Goal: Transaction & Acquisition: Subscribe to service/newsletter

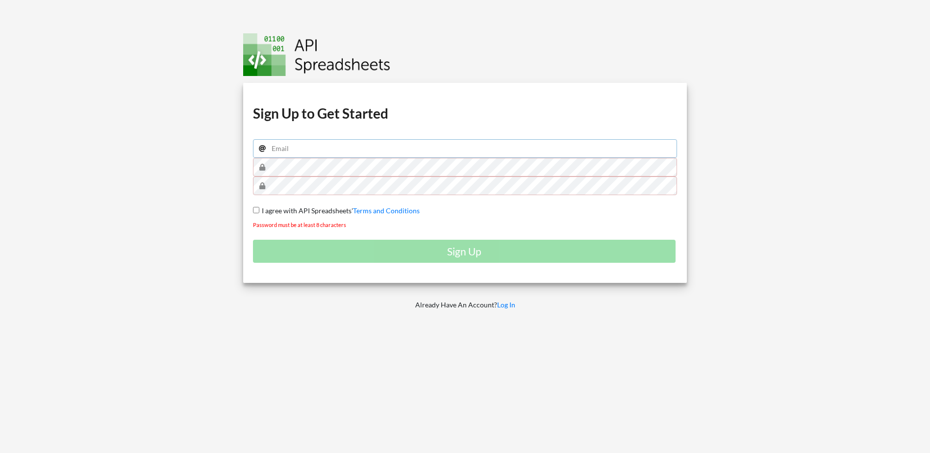
click at [298, 152] on input "email" at bounding box center [465, 148] width 425 height 19
type input "[EMAIL_ADDRESS]"
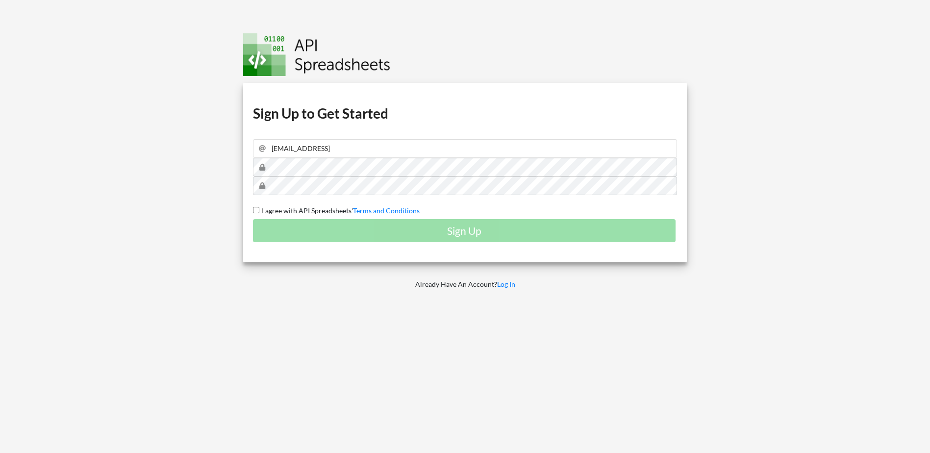
click at [255, 210] on input "I agree with API Spreadsheets' Terms and Conditions" at bounding box center [256, 210] width 6 height 6
checkbox input "true"
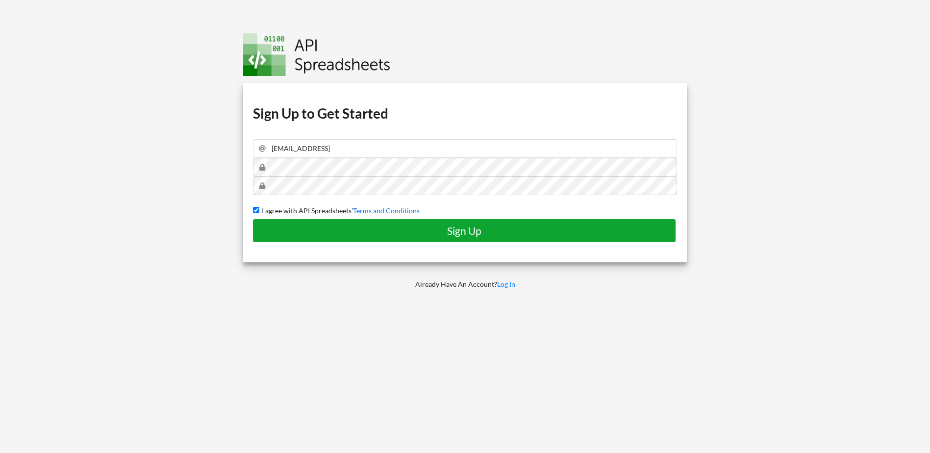
click at [462, 236] on h4 "Sign Up" at bounding box center [464, 231] width 402 height 12
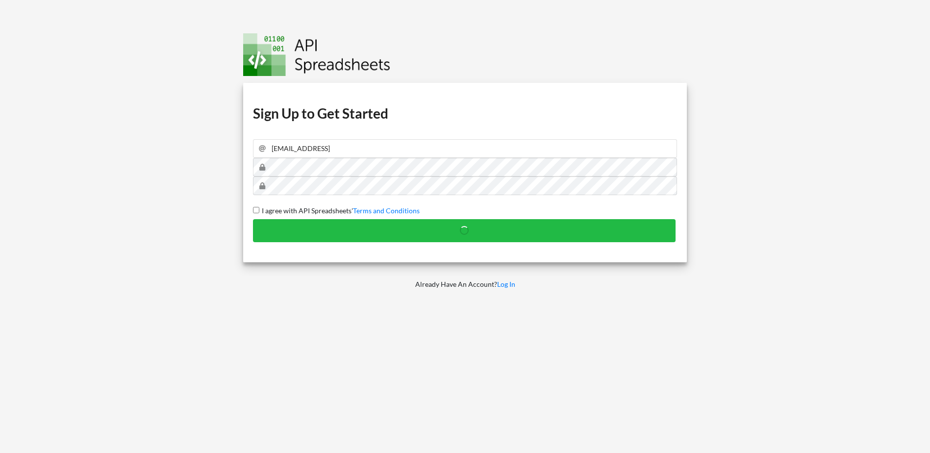
checkbox input "false"
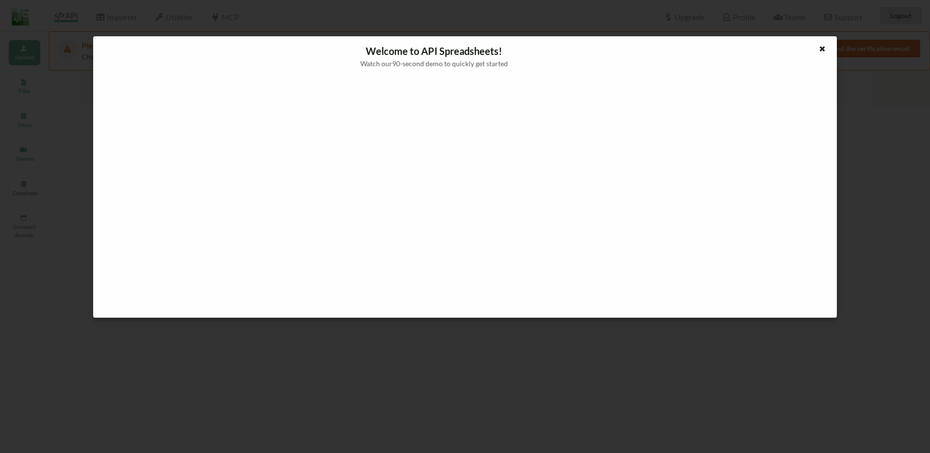
click at [826, 46] on icon at bounding box center [822, 47] width 8 height 7
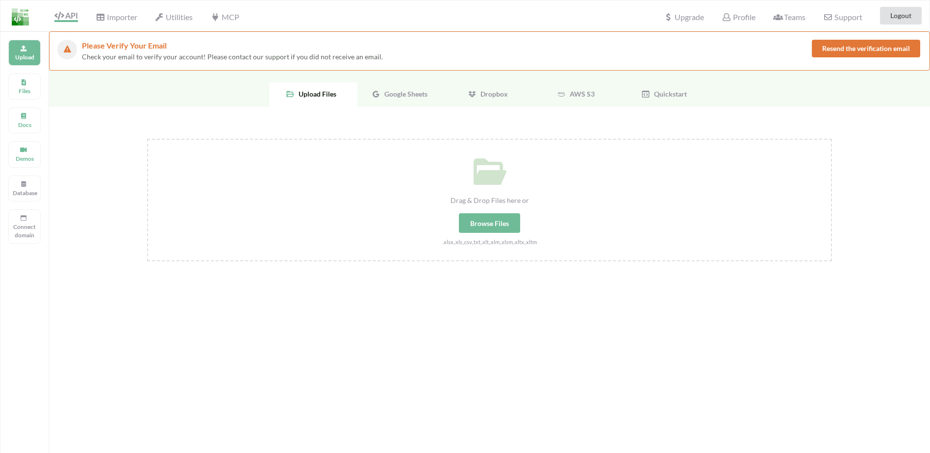
click at [396, 88] on div "Google Sheets" at bounding box center [401, 94] width 88 height 25
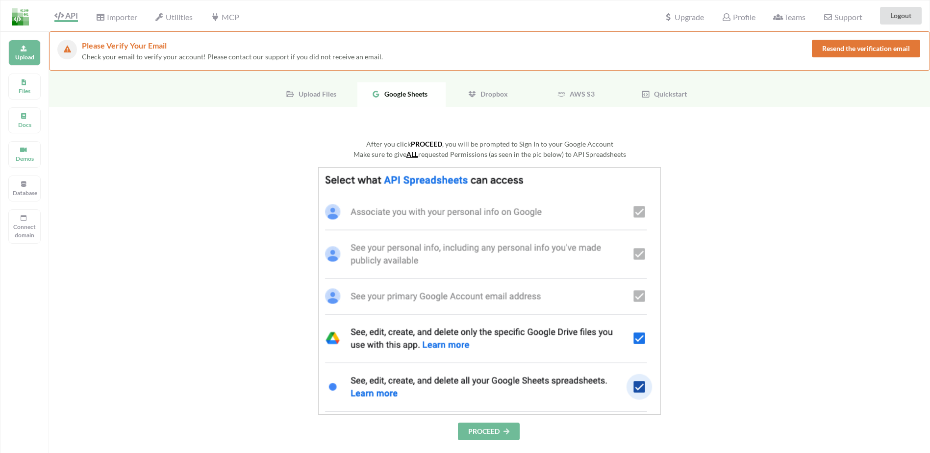
click at [458, 180] on img at bounding box center [489, 291] width 343 height 248
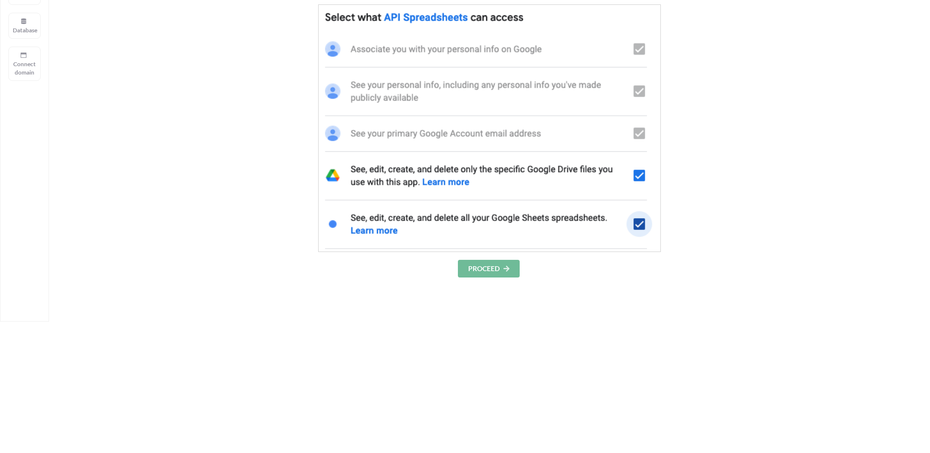
scroll to position [147, 0]
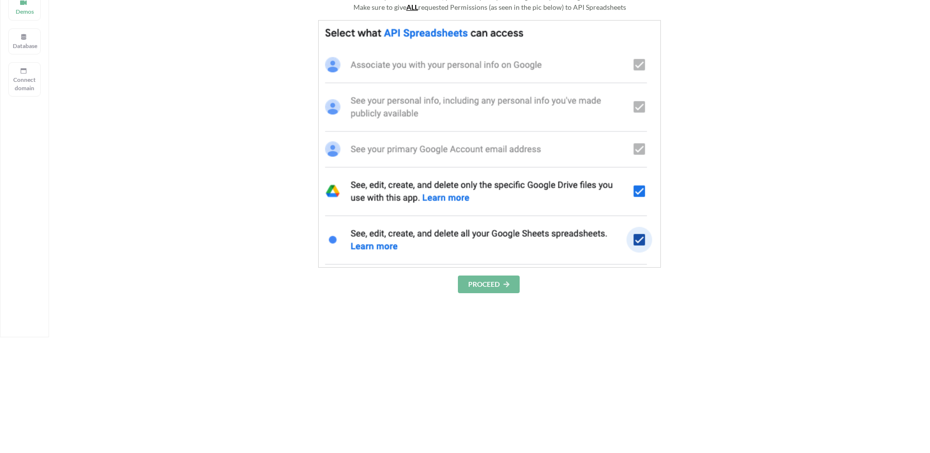
click at [489, 285] on button "PROCEED" at bounding box center [489, 285] width 62 height 18
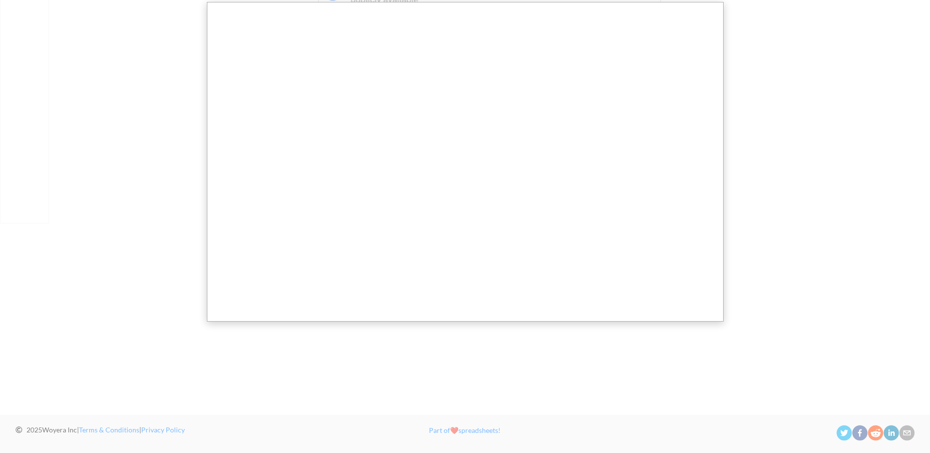
scroll to position [261, 0]
click at [774, 151] on div at bounding box center [468, 96] width 937 height 714
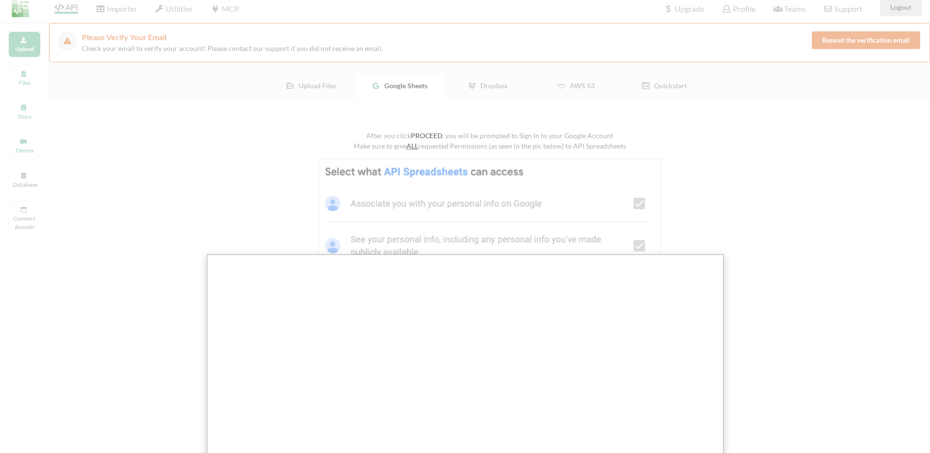
scroll to position [0, 0]
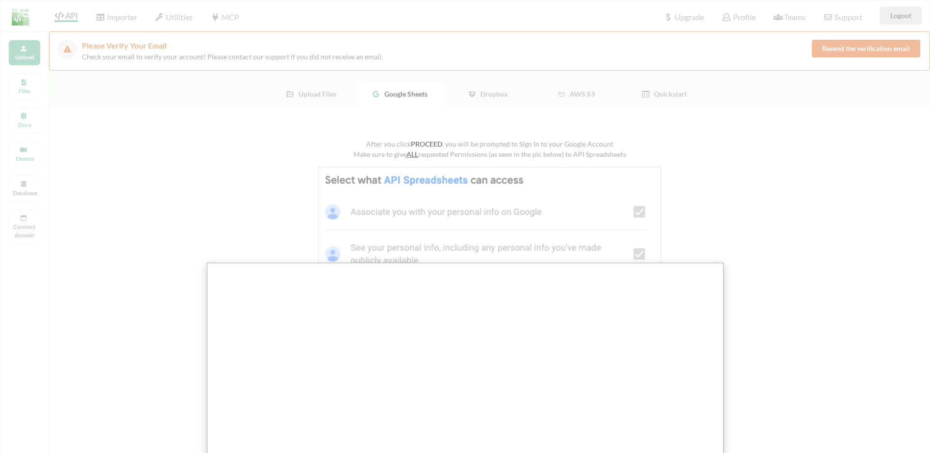
click at [755, 282] on div at bounding box center [468, 357] width 937 height 714
click at [293, 66] on div at bounding box center [468, 357] width 937 height 714
click at [835, 51] on div at bounding box center [468, 357] width 937 height 714
click at [35, 57] on div at bounding box center [468, 357] width 937 height 714
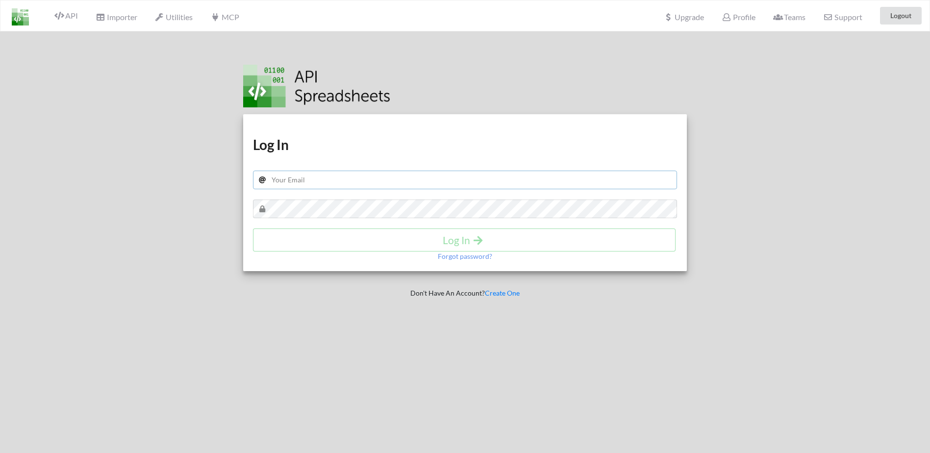
click at [324, 183] on input "text" at bounding box center [465, 180] width 425 height 19
type input "r"
click at [426, 97] on div at bounding box center [468, 84] width 451 height 45
click at [744, 71] on div at bounding box center [819, 257] width 236 height 453
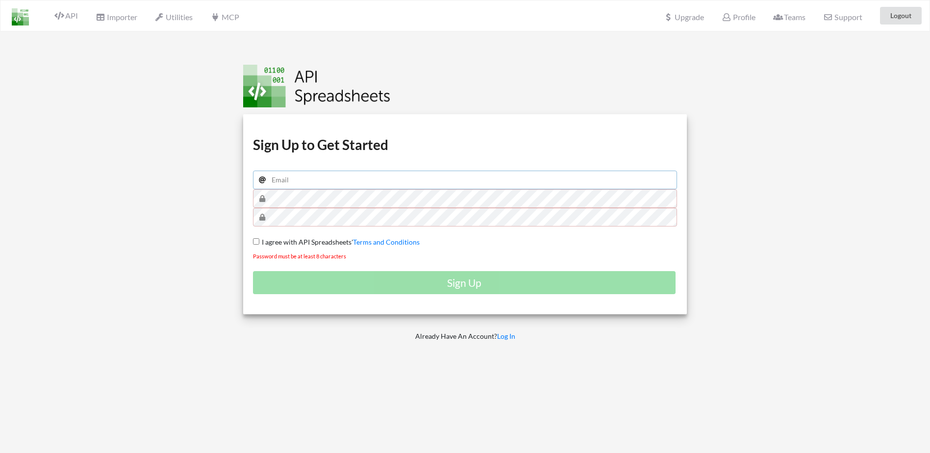
click at [337, 180] on input "email" at bounding box center [465, 180] width 425 height 19
type input "rsahay04@gmail.com"
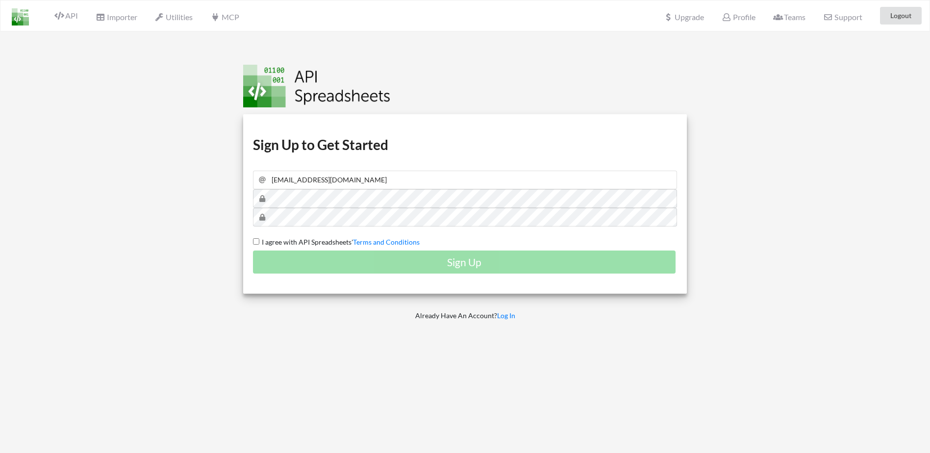
click at [253, 243] on input "I agree with API Spreadsheets' Terms and Conditions" at bounding box center [256, 241] width 6 height 6
checkbox input "true"
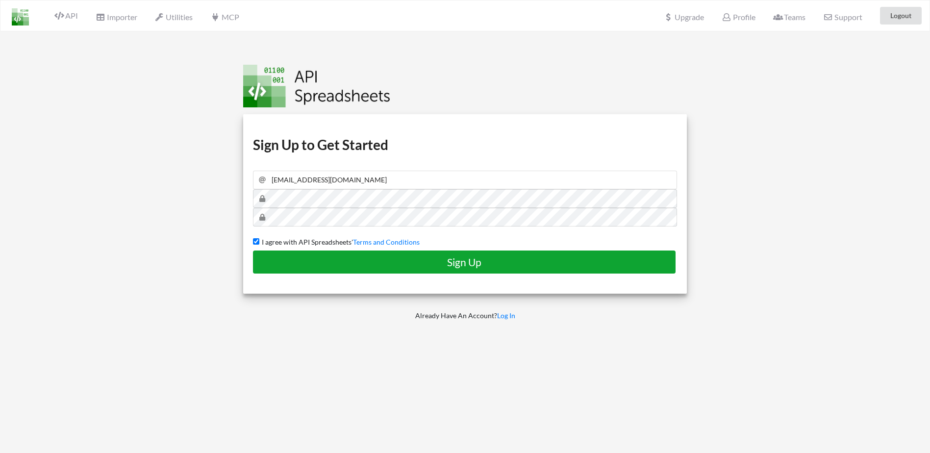
click at [466, 270] on button "Sign Up" at bounding box center [464, 262] width 423 height 23
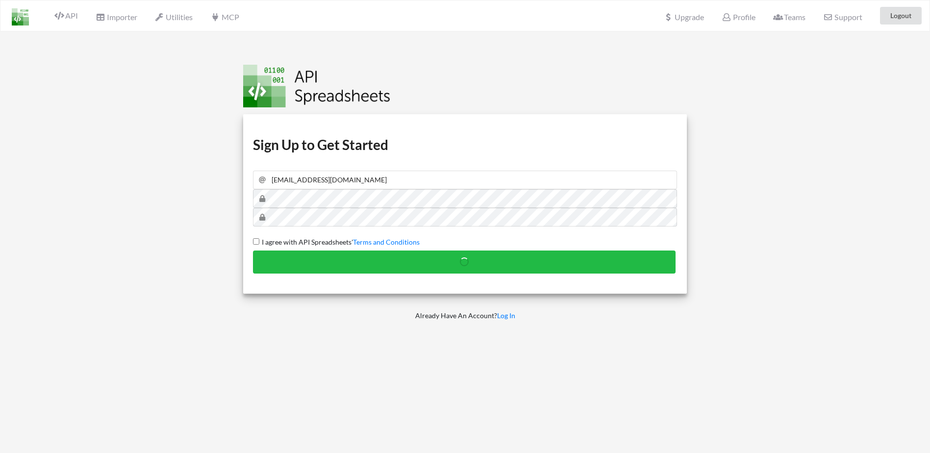
checkbox input "false"
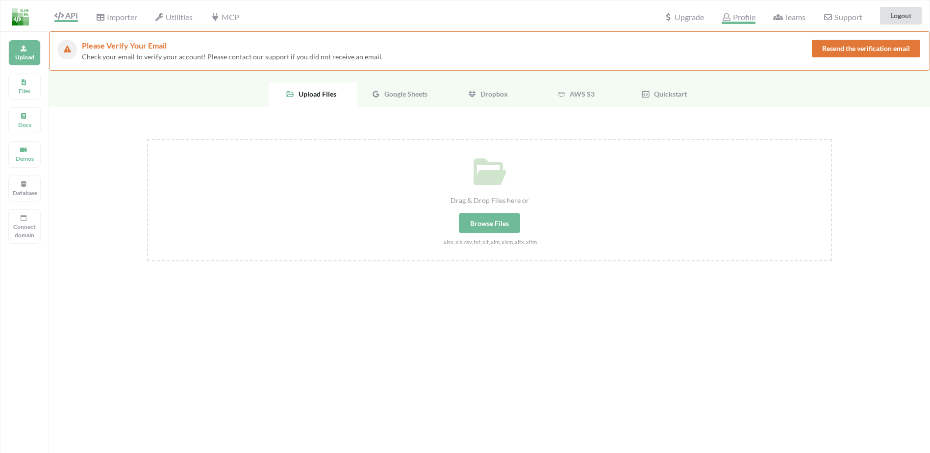
click at [727, 17] on icon at bounding box center [726, 17] width 9 height 8
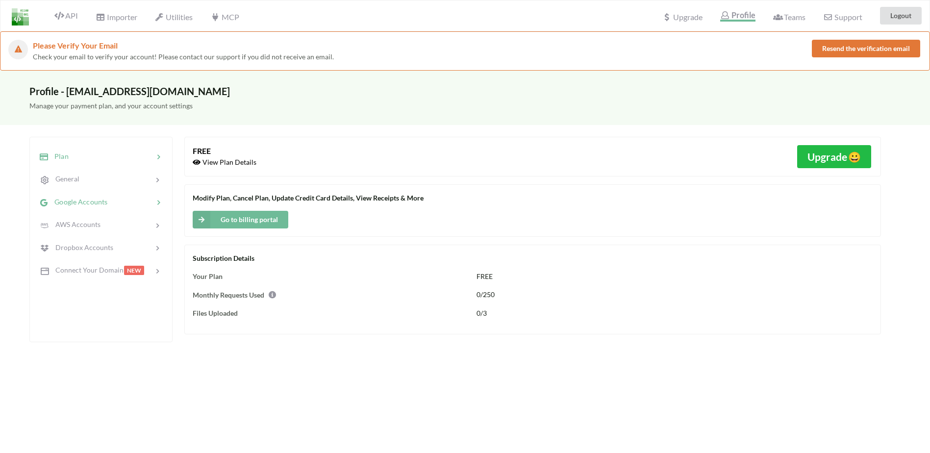
click at [76, 205] on span "Google Accounts" at bounding box center [78, 202] width 59 height 8
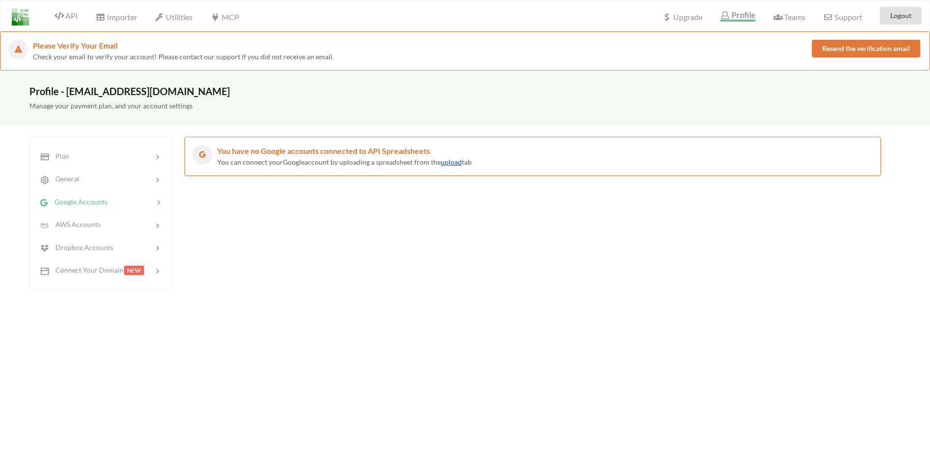
click at [447, 164] on link "upload" at bounding box center [451, 162] width 21 height 8
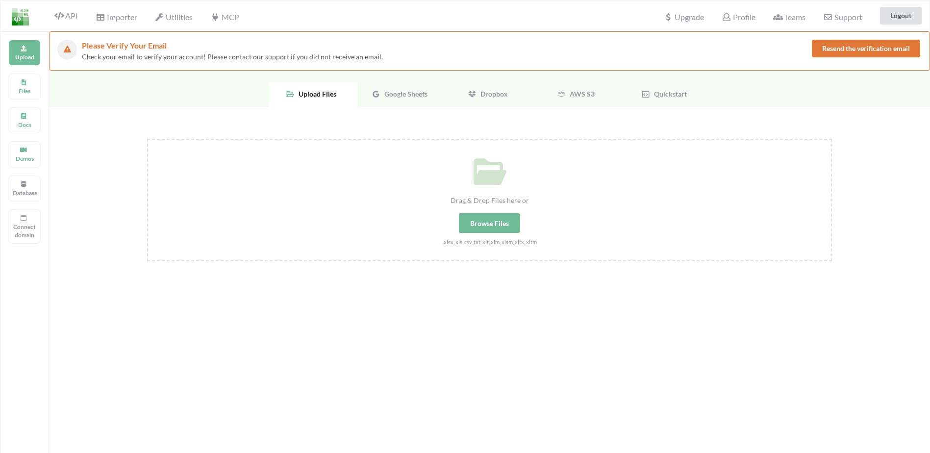
click at [390, 101] on div "Google Sheets" at bounding box center [401, 94] width 88 height 25
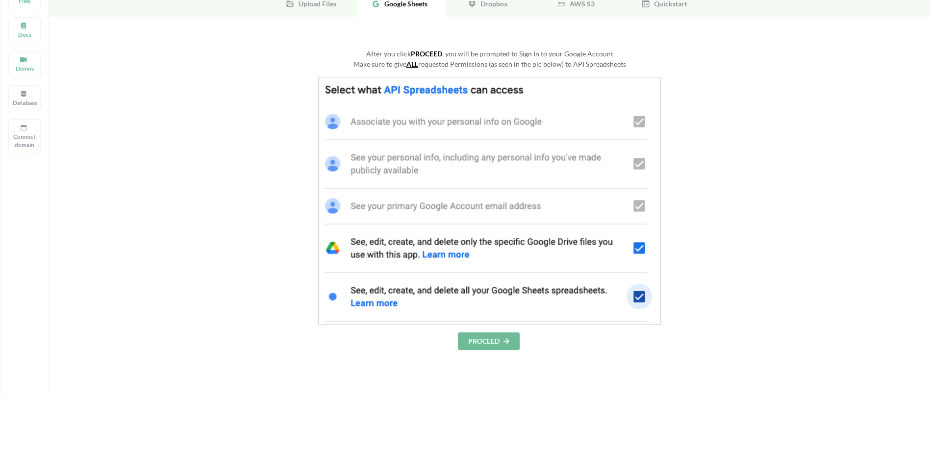
scroll to position [98, 0]
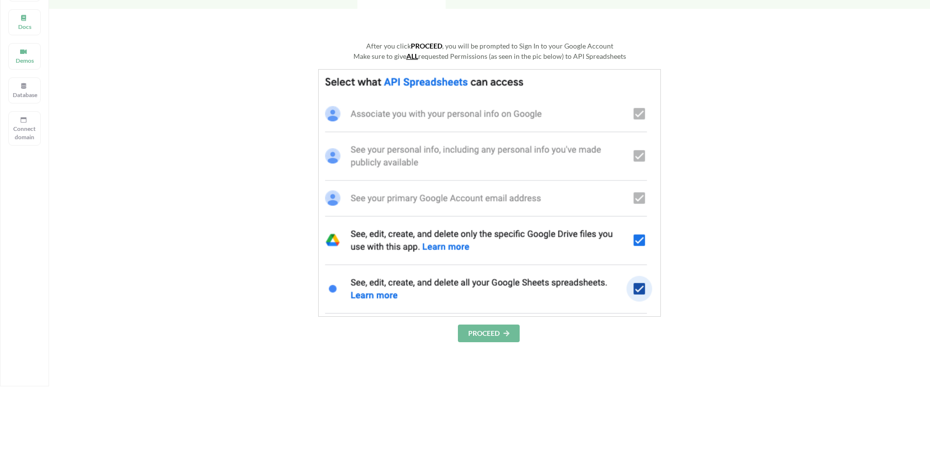
click at [490, 335] on button "PROCEED" at bounding box center [489, 334] width 62 height 18
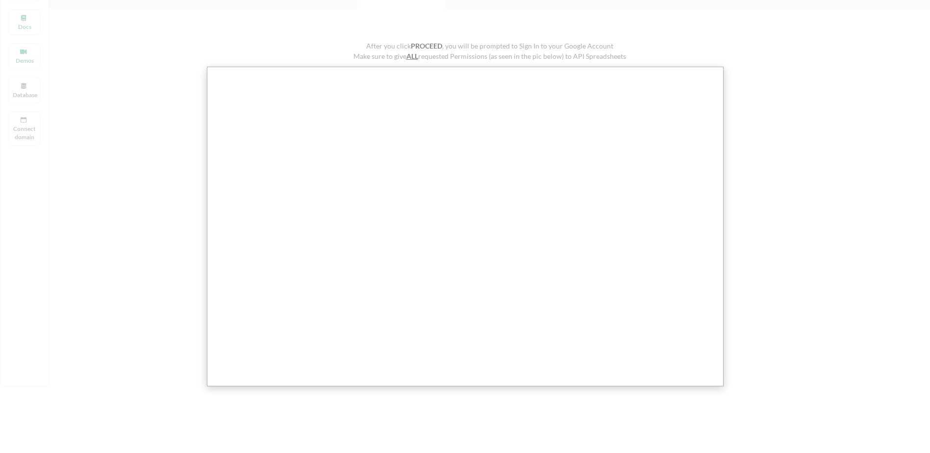
scroll to position [49, 0]
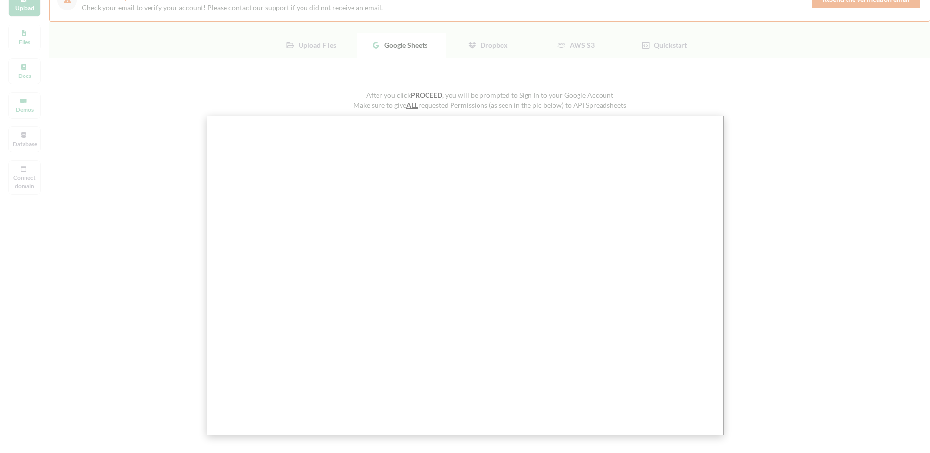
click at [305, 56] on div at bounding box center [468, 308] width 937 height 714
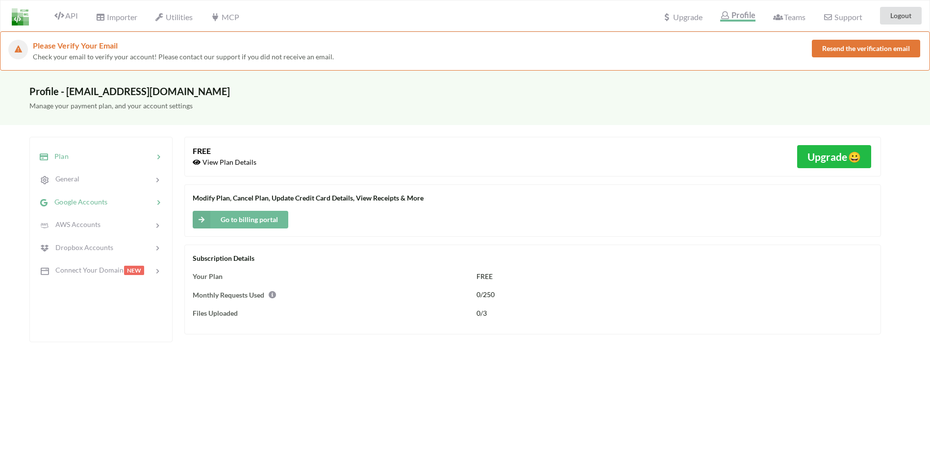
click at [76, 201] on span "Google Accounts" at bounding box center [78, 202] width 59 height 8
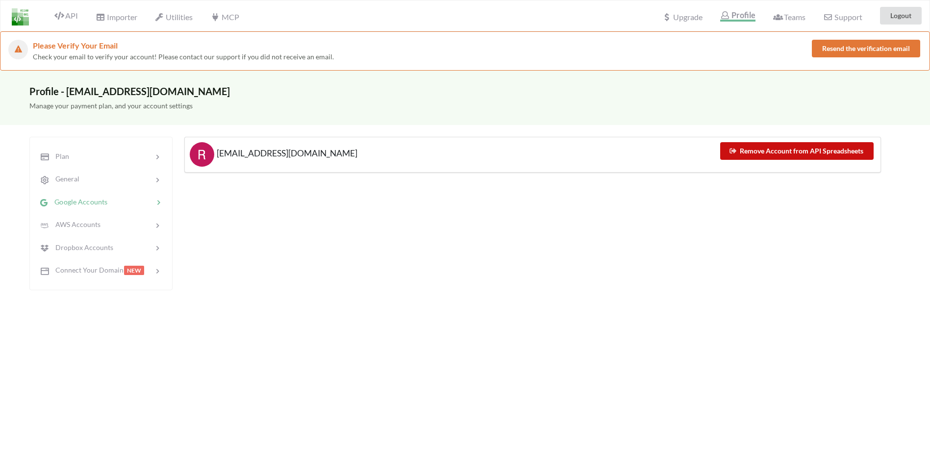
click at [750, 154] on button "Remove Account from API Spreadsheets" at bounding box center [797, 151] width 154 height 18
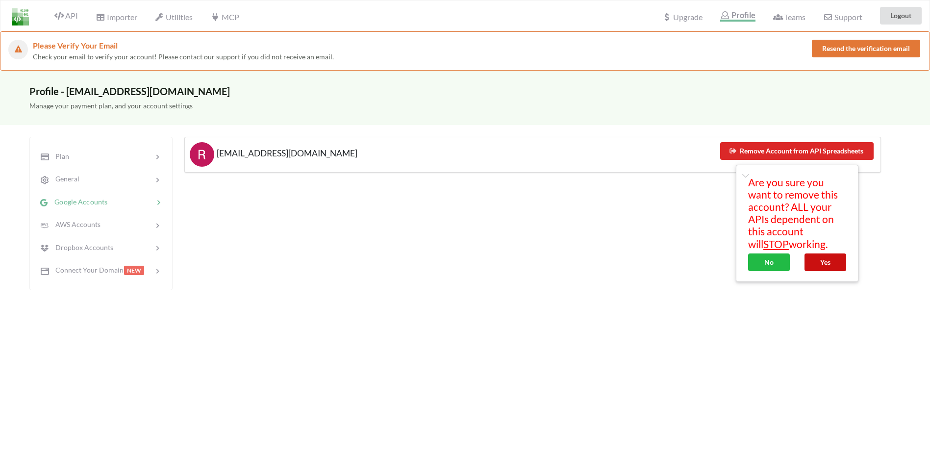
click at [822, 262] on button "Yes" at bounding box center [826, 262] width 42 height 18
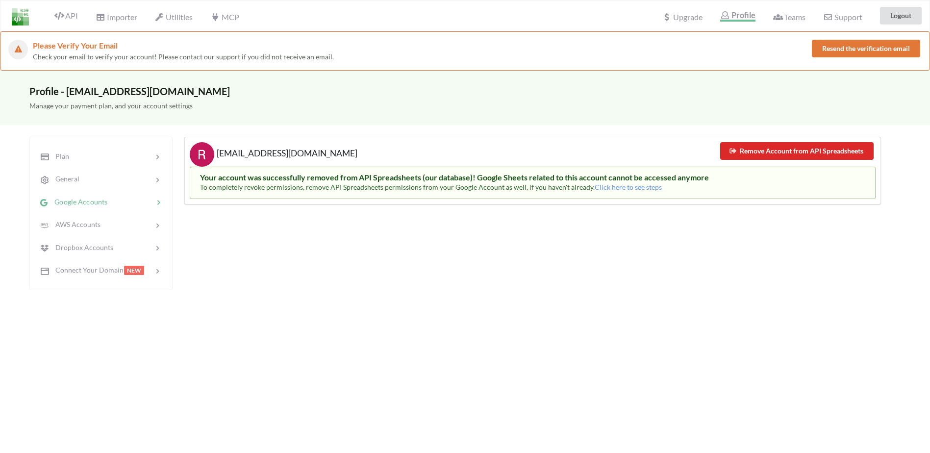
click at [512, 228] on div "[EMAIL_ADDRESS][DOMAIN_NAME] Remove Account from API Spreadsheets Your account …" at bounding box center [532, 213] width 697 height 153
click at [598, 189] on span "Click here to see steps" at bounding box center [628, 187] width 67 height 8
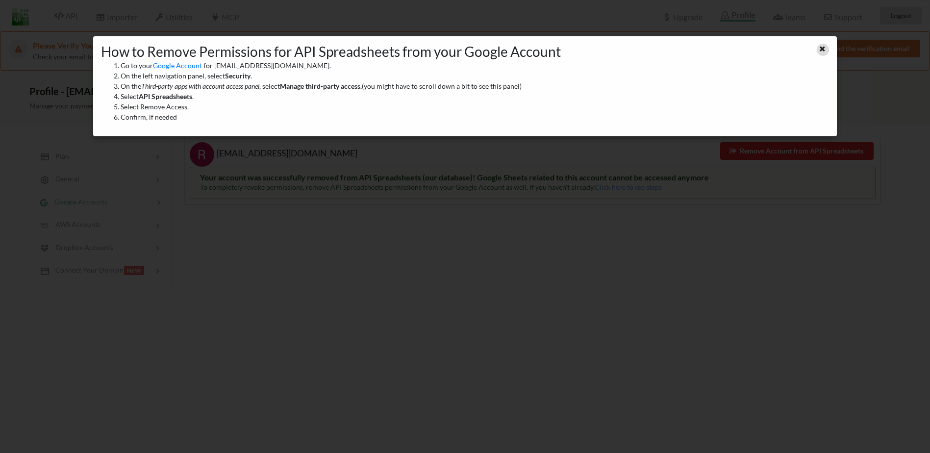
click at [821, 52] on div at bounding box center [823, 50] width 12 height 12
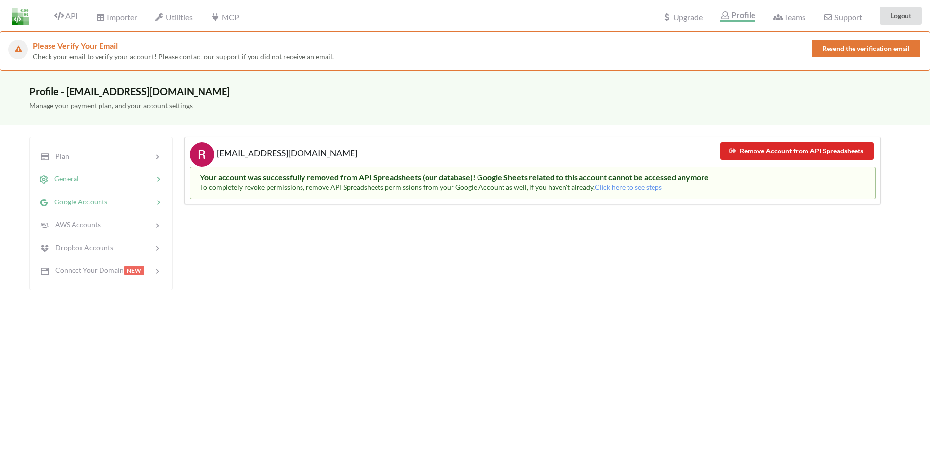
click at [75, 184] on div "General" at bounding box center [59, 179] width 41 height 11
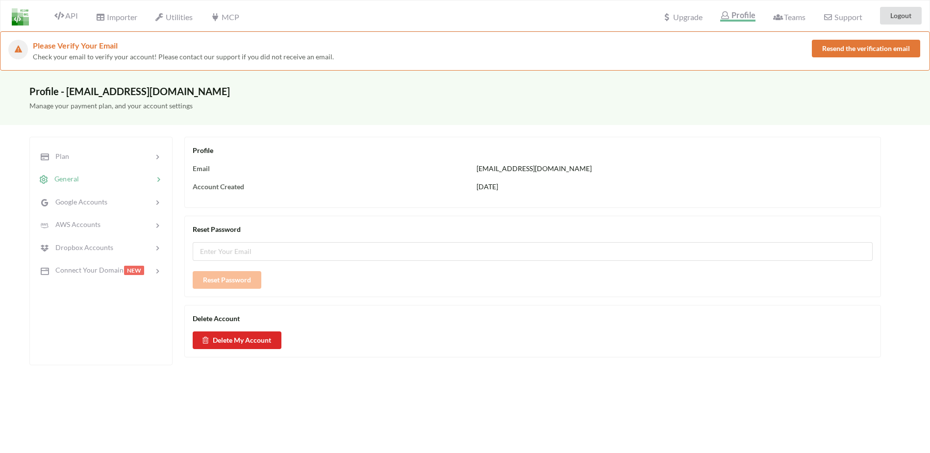
click at [373, 175] on div "Profile Email [EMAIL_ADDRESS][DOMAIN_NAME] Account Created [DATE]" at bounding box center [532, 172] width 697 height 71
click at [80, 198] on span "Google Accounts" at bounding box center [78, 202] width 59 height 8
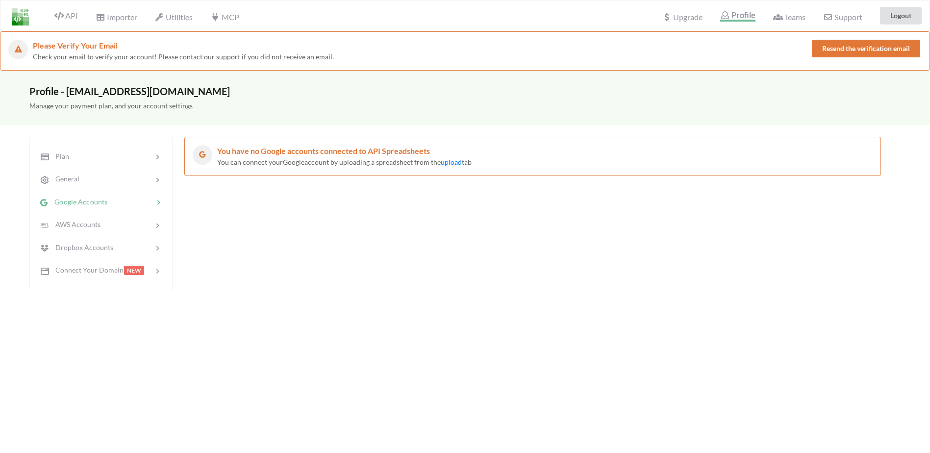
click at [566, 177] on div "You have no Google accounts connected to API Spreadsheets You can connect your …" at bounding box center [532, 213] width 697 height 153
click at [21, 47] on icon at bounding box center [18, 49] width 9 height 9
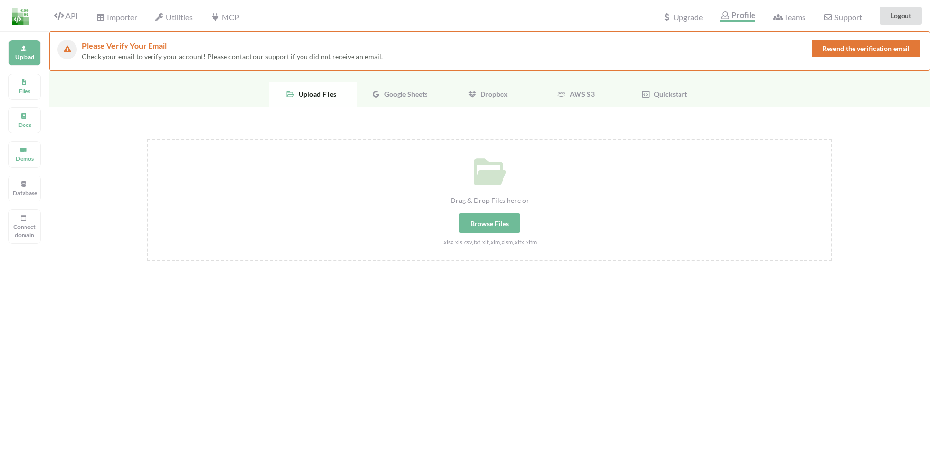
click at [390, 99] on div "Google Sheets" at bounding box center [401, 94] width 88 height 25
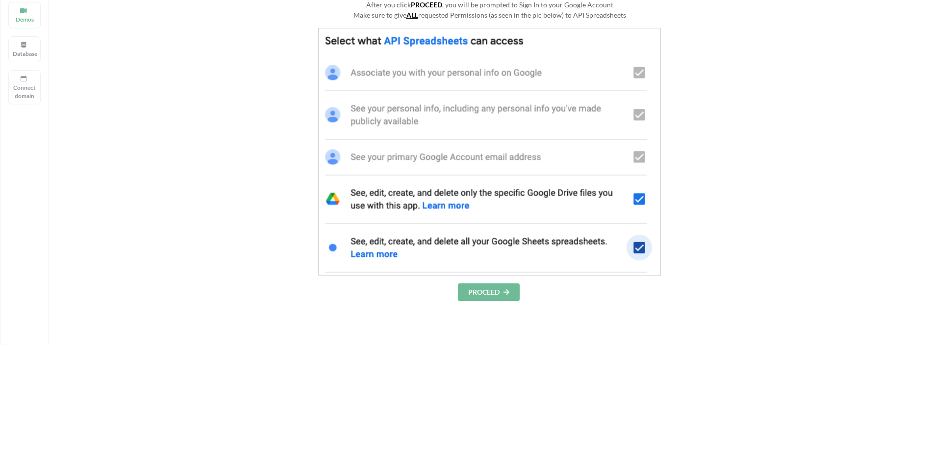
scroll to position [196, 0]
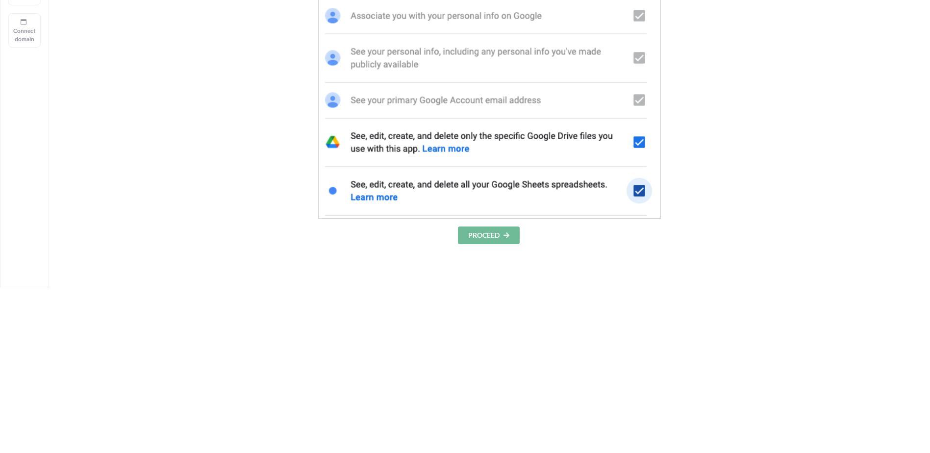
click at [491, 241] on button "PROCEED" at bounding box center [489, 236] width 62 height 18
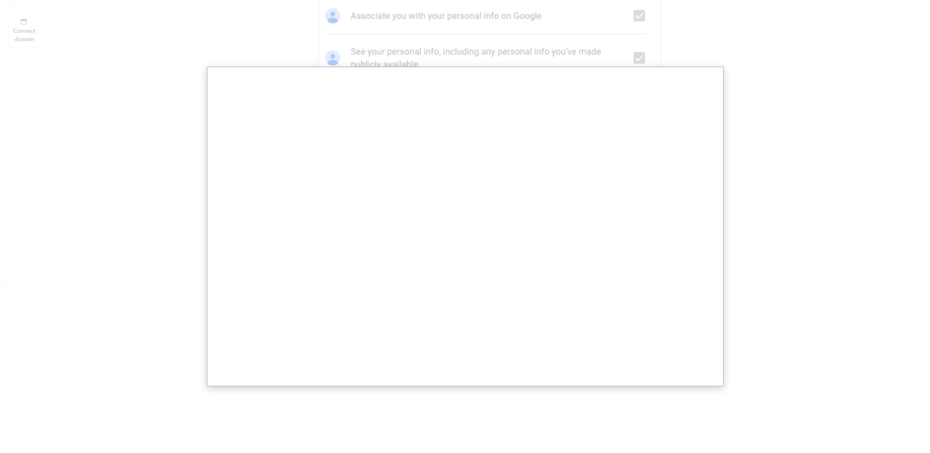
click at [793, 165] on div at bounding box center [468, 161] width 937 height 714
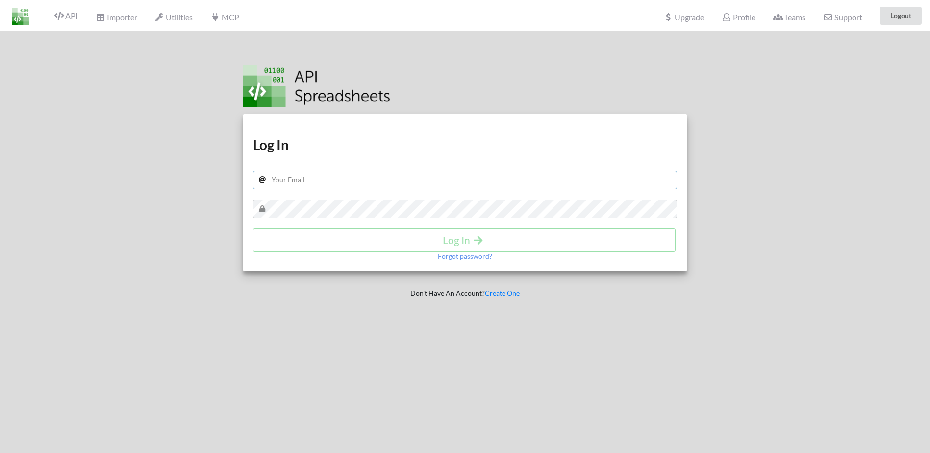
click at [307, 182] on input "text" at bounding box center [465, 180] width 425 height 19
type input "[EMAIL_ADDRESS][DOMAIN_NAME]"
click at [472, 243] on icon "submit" at bounding box center [478, 239] width 12 height 10
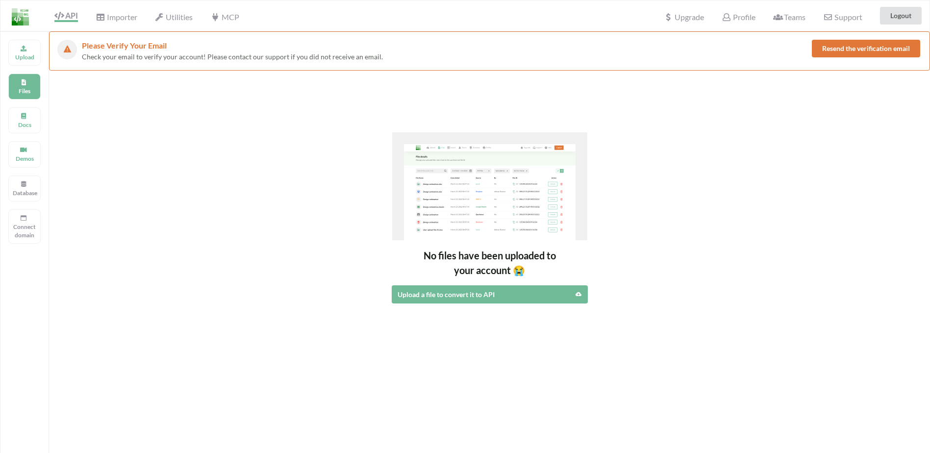
click at [831, 50] on button "Resend the verification email" at bounding box center [866, 49] width 108 height 18
click at [25, 90] on p "Files" at bounding box center [25, 91] width 24 height 8
click at [24, 128] on p "Docs" at bounding box center [25, 125] width 24 height 8
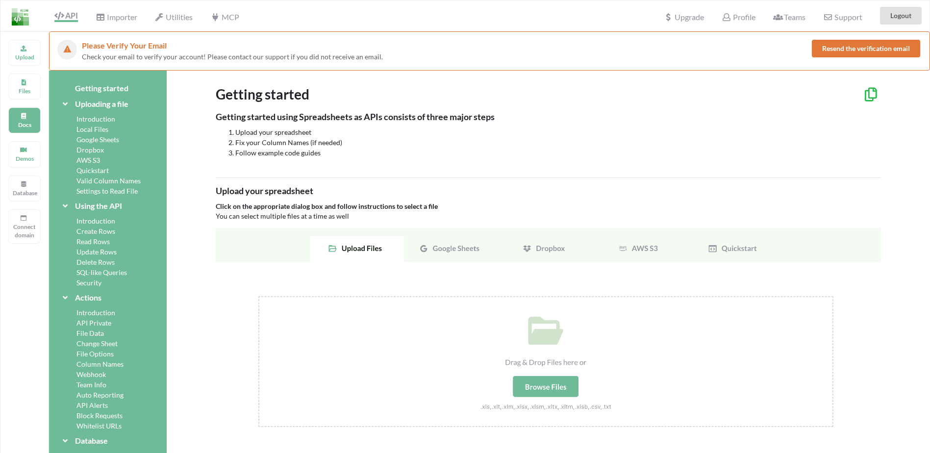
click at [444, 246] on img at bounding box center [548, 339] width 665 height 222
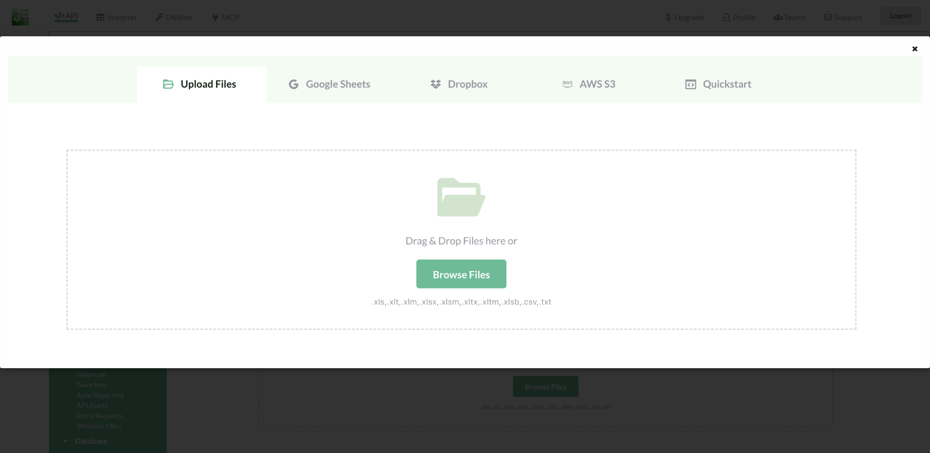
click at [349, 88] on img at bounding box center [465, 208] width 914 height 305
click at [347, 88] on img at bounding box center [465, 208] width 914 height 305
click at [329, 87] on img at bounding box center [465, 208] width 914 height 305
click at [219, 85] on img at bounding box center [465, 208] width 914 height 305
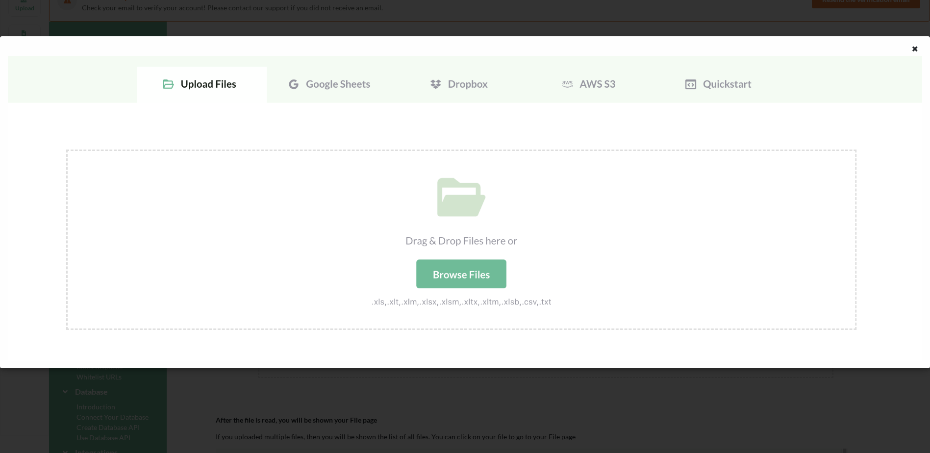
click at [360, 82] on img at bounding box center [465, 208] width 914 height 305
click at [463, 281] on img at bounding box center [465, 208] width 914 height 305
click at [919, 46] on icon at bounding box center [915, 47] width 8 height 7
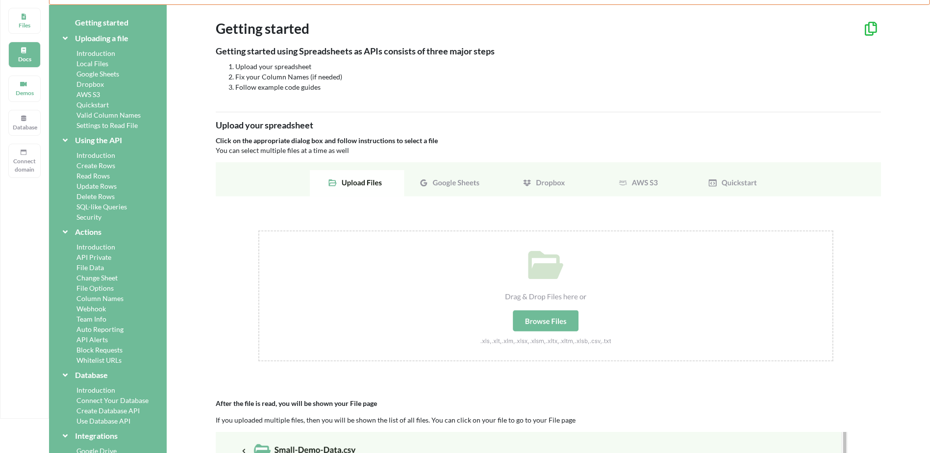
scroll to position [49, 0]
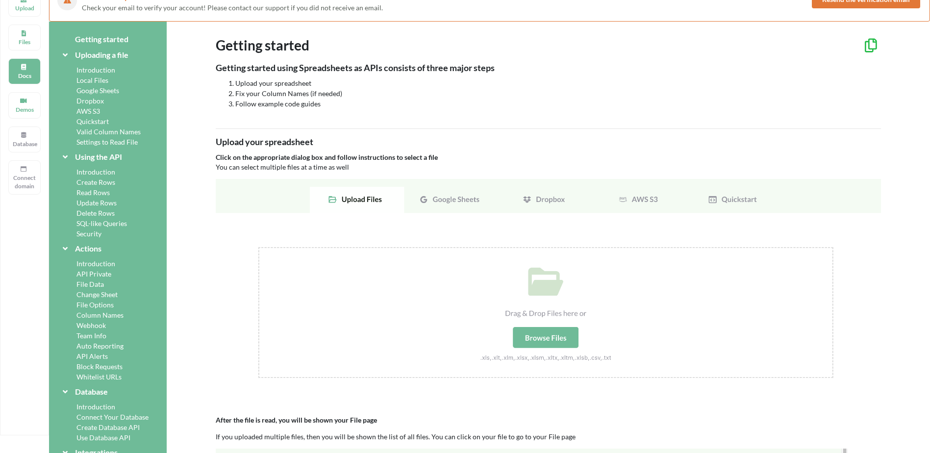
click at [455, 201] on img at bounding box center [548, 290] width 665 height 222
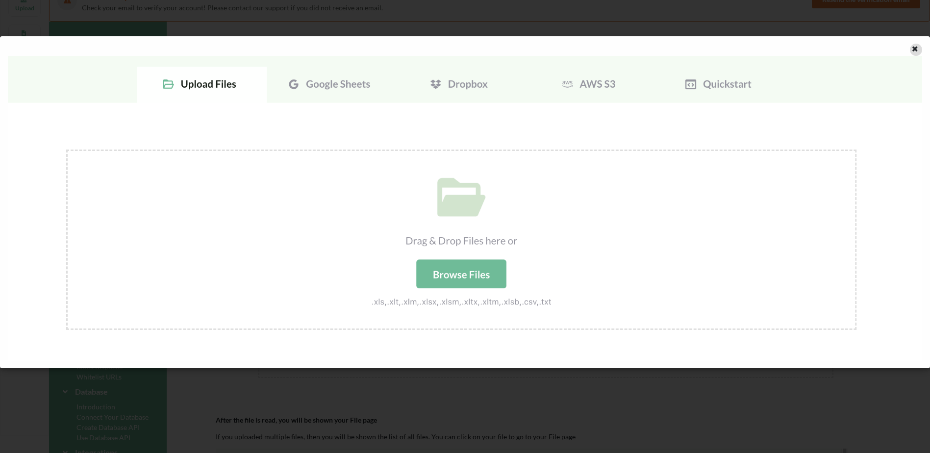
click at [918, 47] on icon at bounding box center [915, 47] width 8 height 7
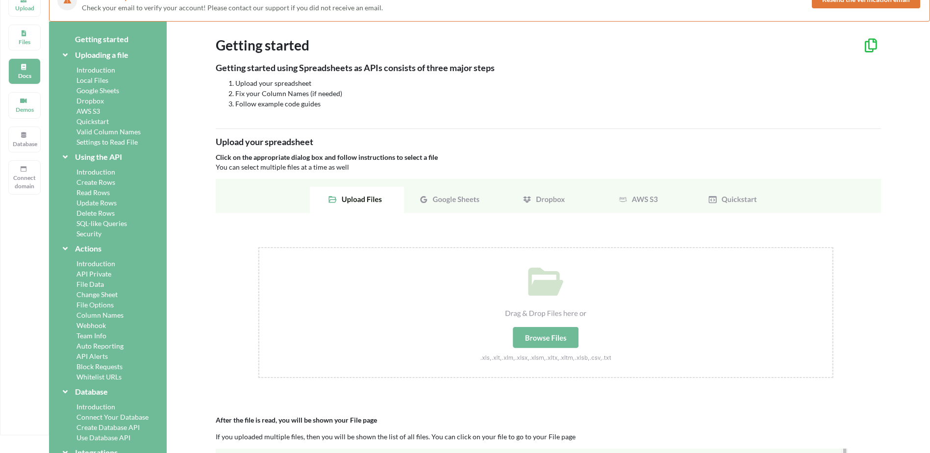
scroll to position [0, 0]
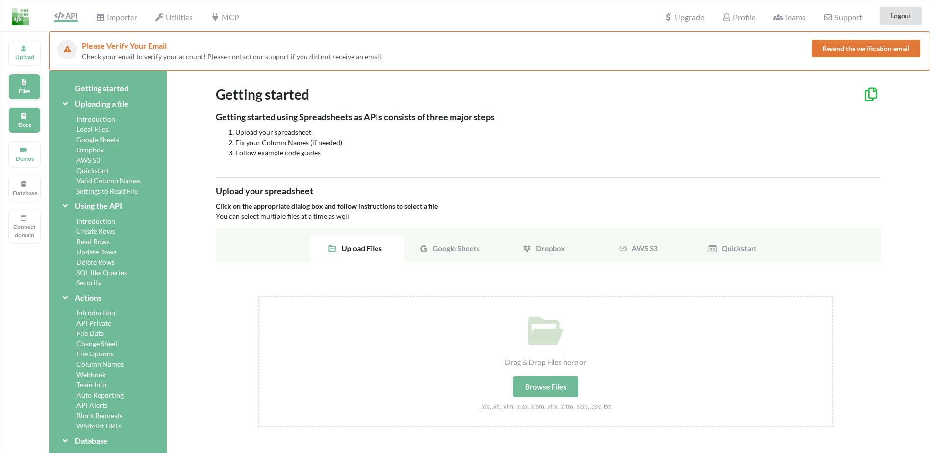
click at [31, 94] on p "Files" at bounding box center [25, 91] width 24 height 8
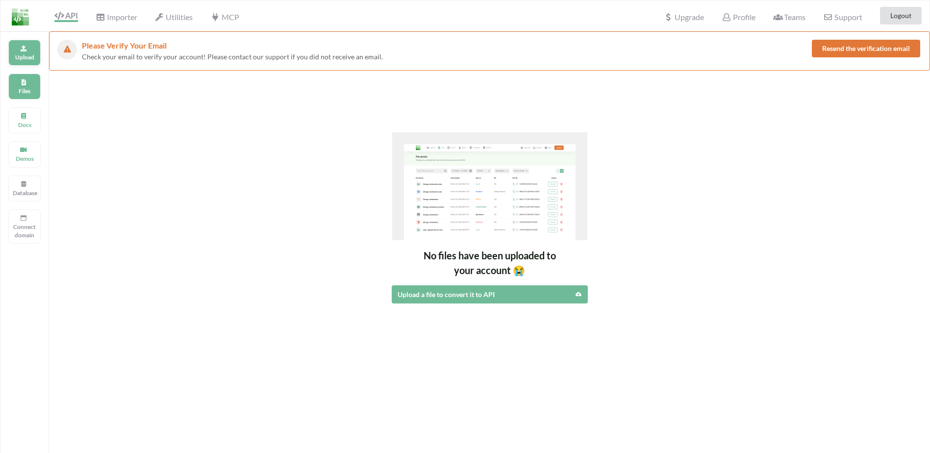
click at [22, 54] on p "Upload" at bounding box center [25, 57] width 24 height 8
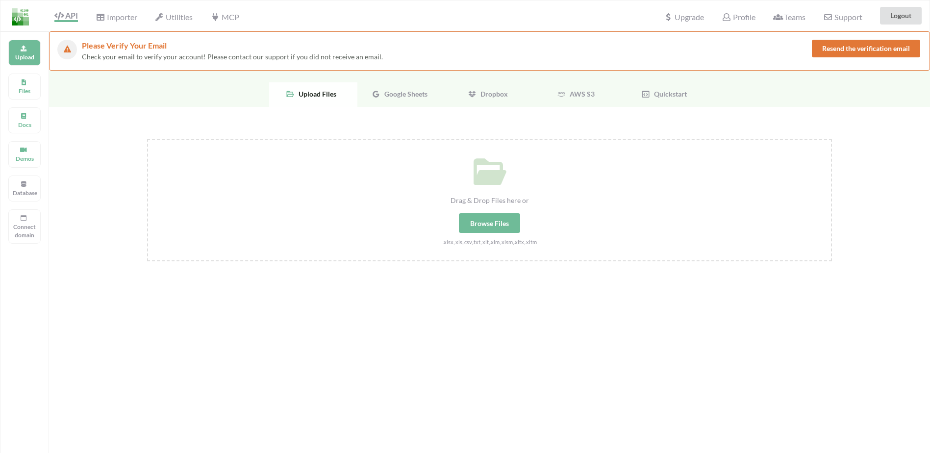
click at [413, 91] on span "Google Sheets" at bounding box center [403, 94] width 47 height 8
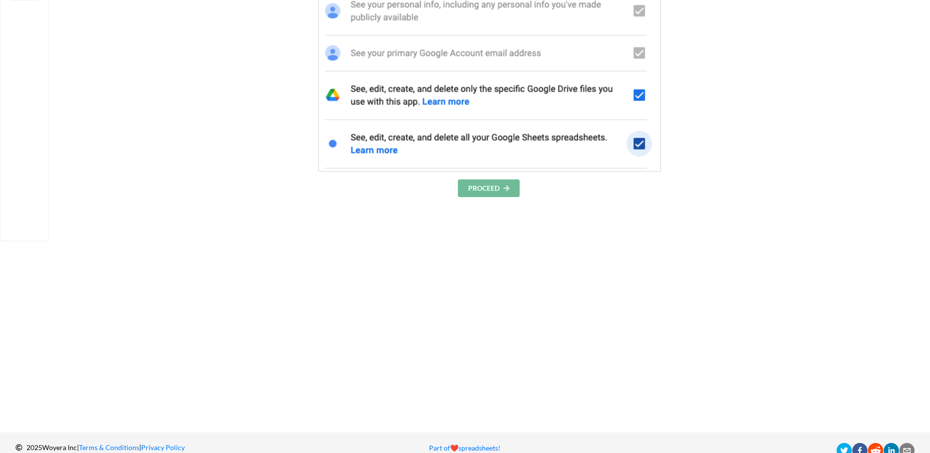
scroll to position [245, 0]
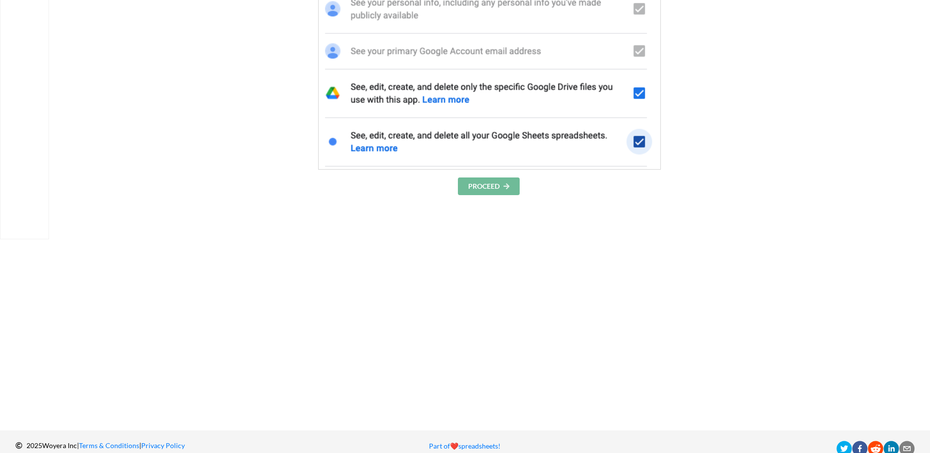
click at [500, 188] on button "PROCEED" at bounding box center [489, 186] width 62 height 18
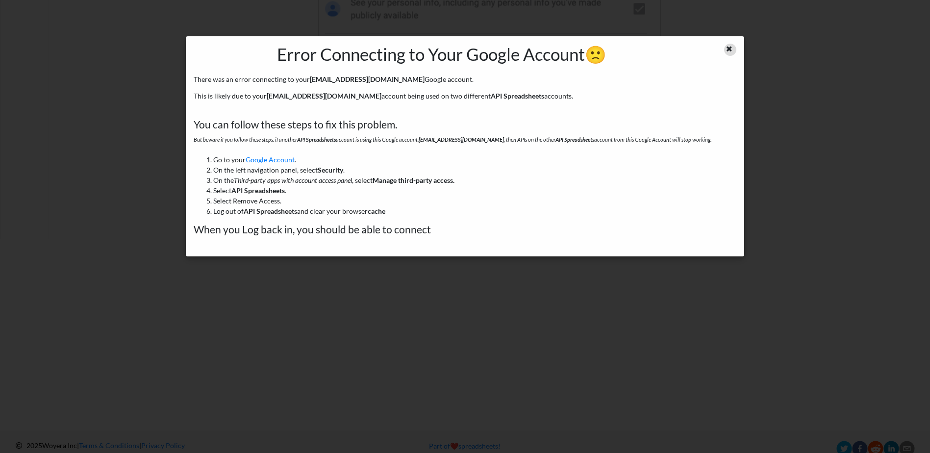
click at [736, 51] on div at bounding box center [720, 54] width 47 height 21
click at [731, 50] on icon at bounding box center [729, 47] width 8 height 7
